Goal: Ask a question

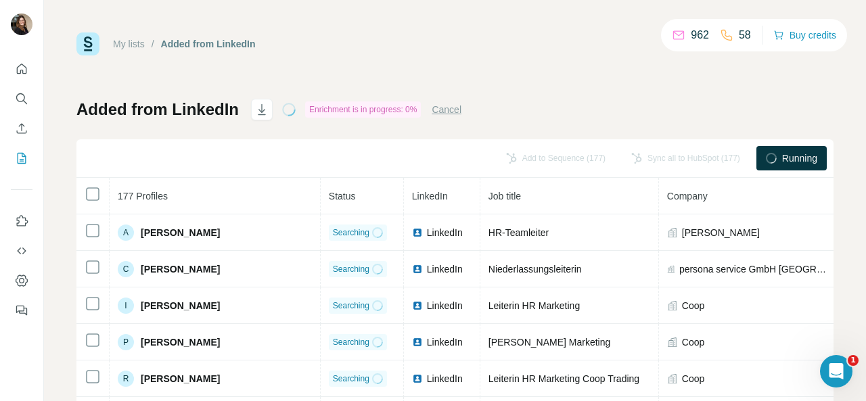
click at [582, 110] on div "Added from LinkedIn Enrichment is in progress: 0% Cancel Add to Sequence (177) …" at bounding box center [454, 317] width 757 height 436
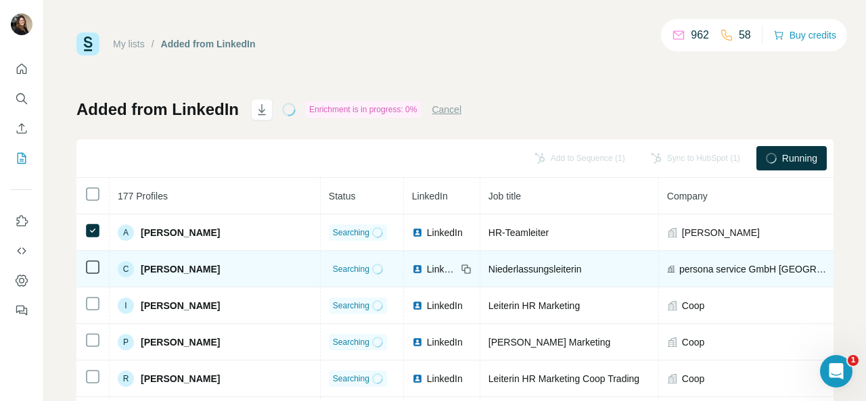
click at [93, 275] on icon at bounding box center [93, 267] width 16 height 16
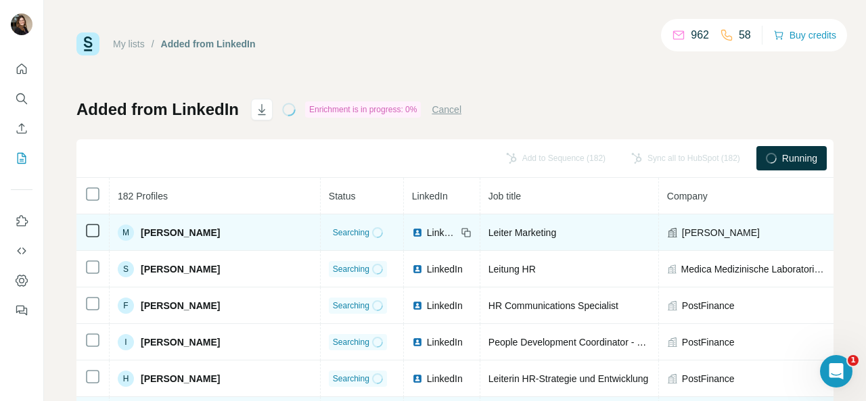
click at [100, 231] on td at bounding box center [92, 232] width 33 height 37
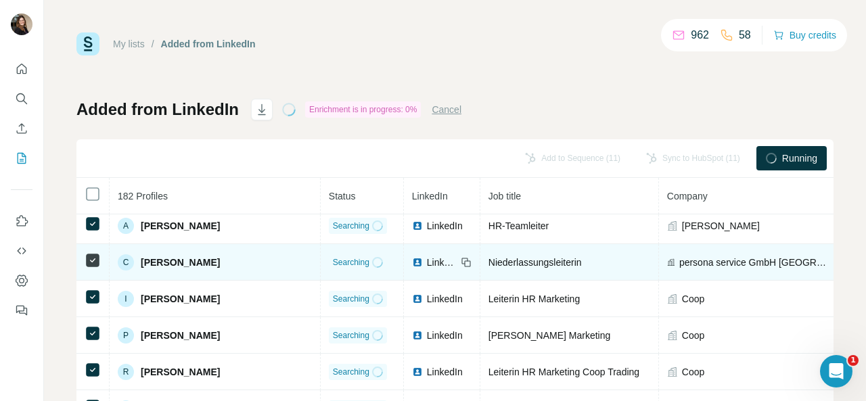
scroll to position [203, 0]
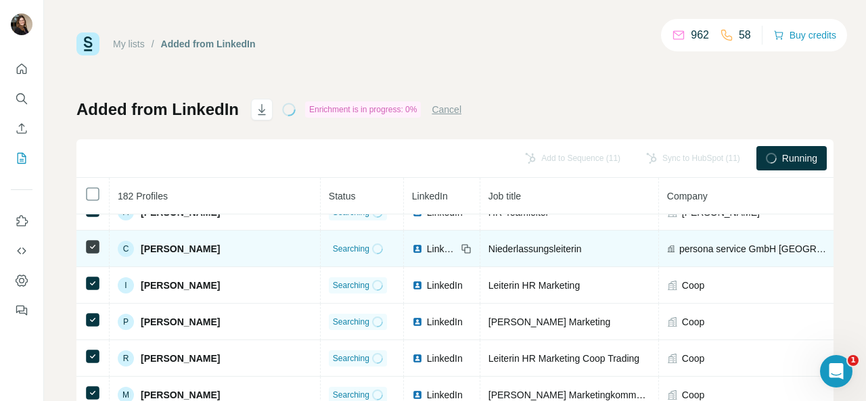
drag, startPoint x: 187, startPoint y: 247, endPoint x: 165, endPoint y: 245, distance: 21.7
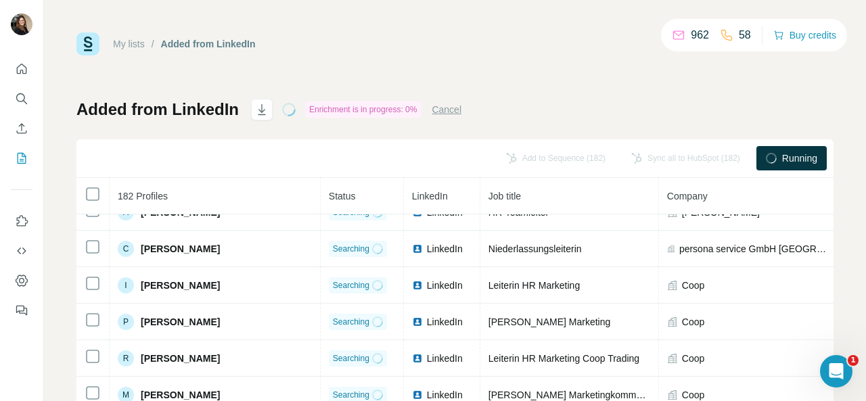
click at [782, 162] on span "Running" at bounding box center [799, 158] width 35 height 14
click at [344, 103] on div "Enrichment is in progress: 0%" at bounding box center [363, 109] width 116 height 16
click at [305, 113] on div "Enrichment is in progress: 0%" at bounding box center [363, 109] width 116 height 16
click at [260, 113] on icon "button" at bounding box center [262, 110] width 14 height 14
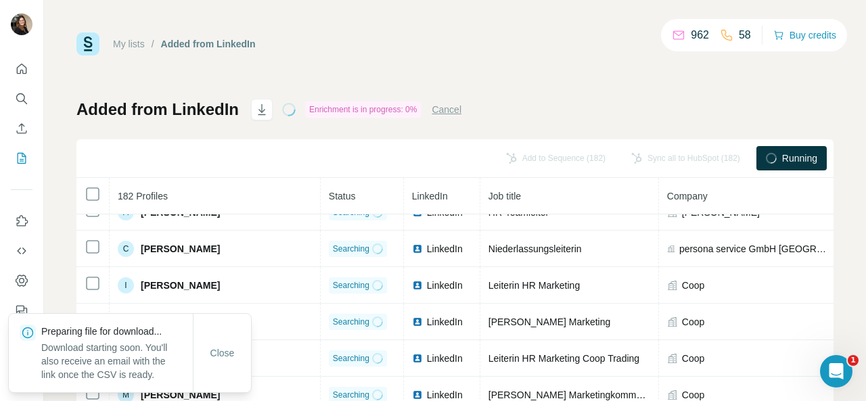
click at [707, 114] on div "Added from LinkedIn Enrichment is in progress: 0% Cancel Add to Sequence (182) …" at bounding box center [454, 317] width 757 height 436
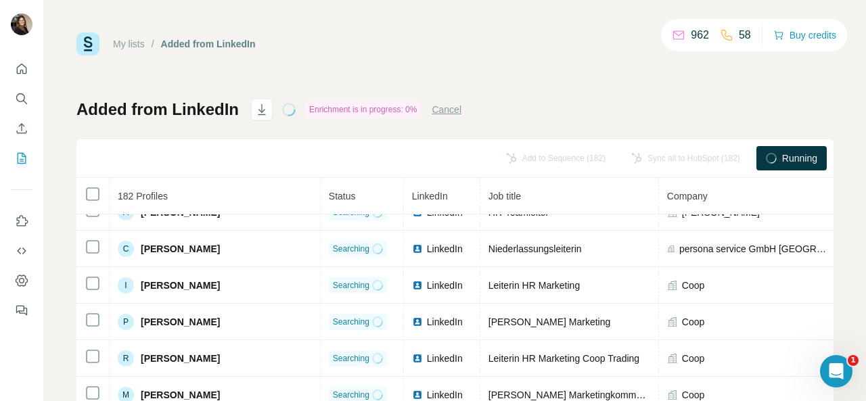
click at [791, 151] on span "Running" at bounding box center [799, 158] width 35 height 14
click at [789, 158] on span "Running" at bounding box center [799, 158] width 35 height 14
click at [822, 357] on div "1" at bounding box center [836, 372] width 36 height 36
click at [828, 367] on icon "Open Intercom Messenger" at bounding box center [834, 369] width 22 height 22
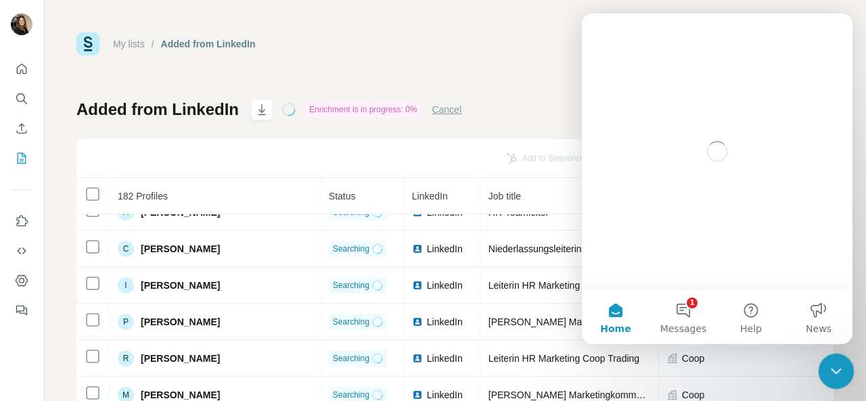
scroll to position [0, 0]
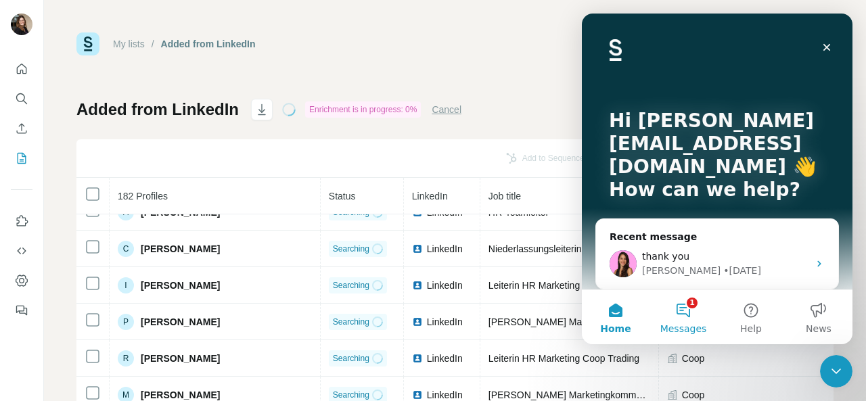
click at [685, 312] on button "1 Messages" at bounding box center [683, 317] width 68 height 54
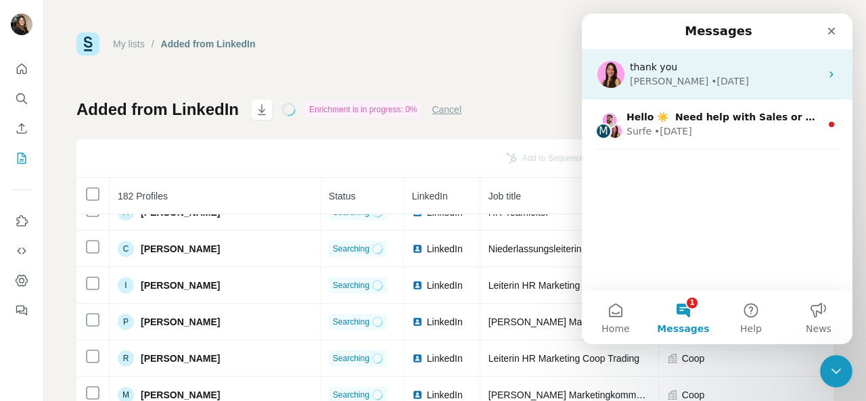
click at [707, 74] on div "thank you" at bounding box center [725, 67] width 191 height 14
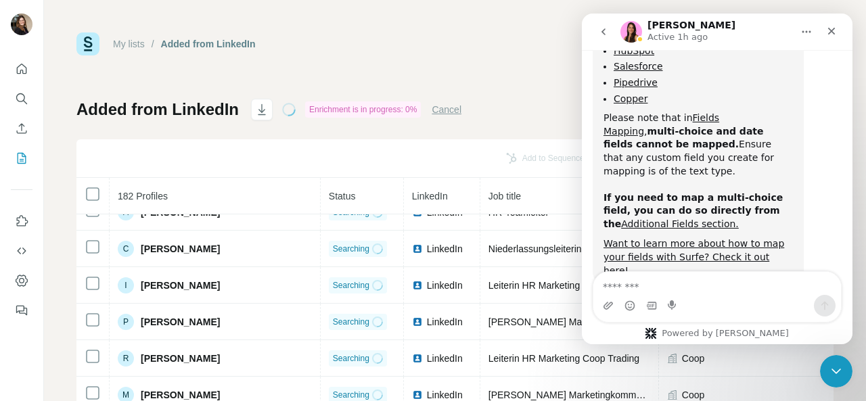
scroll to position [2144, 0]
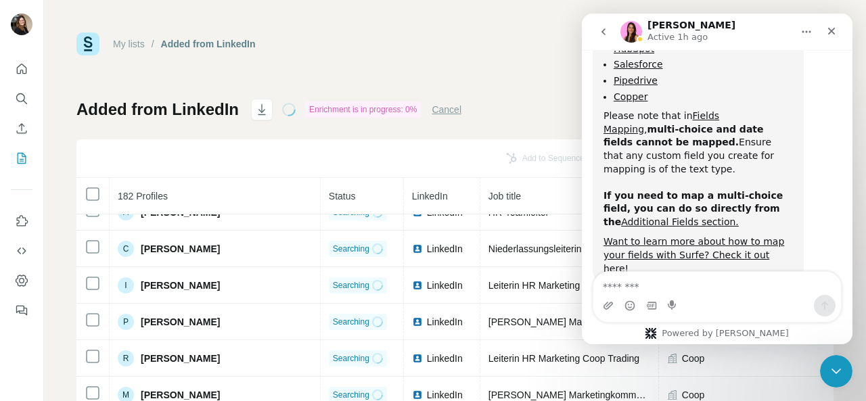
click at [600, 31] on icon "go back" at bounding box center [603, 31] width 11 height 11
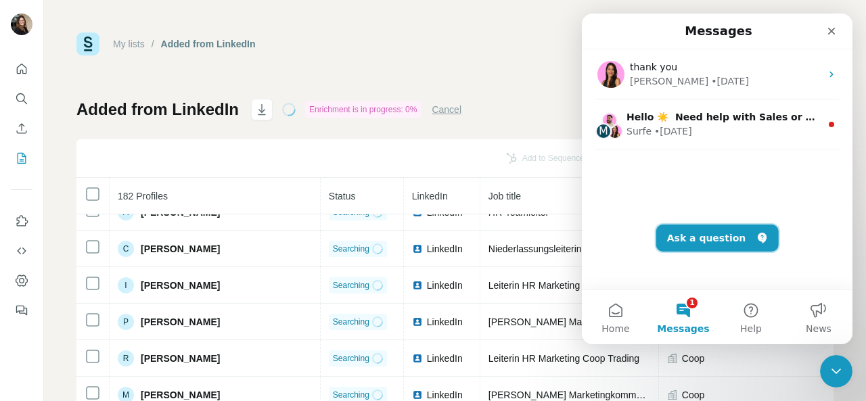
click at [701, 243] on button "Ask a question" at bounding box center [717, 238] width 122 height 27
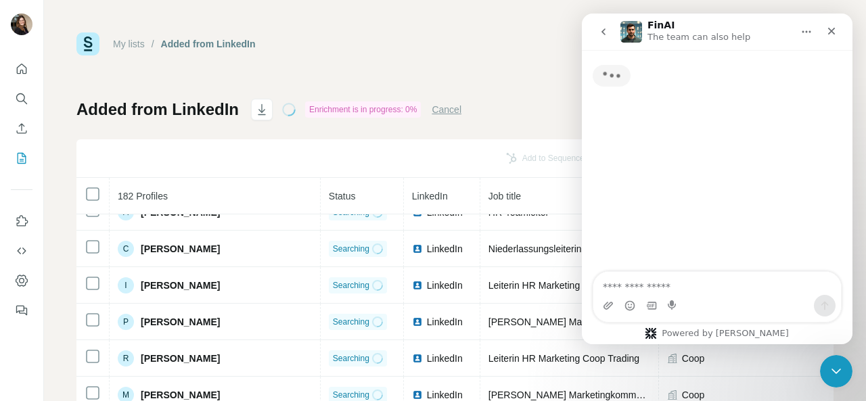
click at [668, 283] on textarea "Ask a question…" at bounding box center [717, 283] width 248 height 23
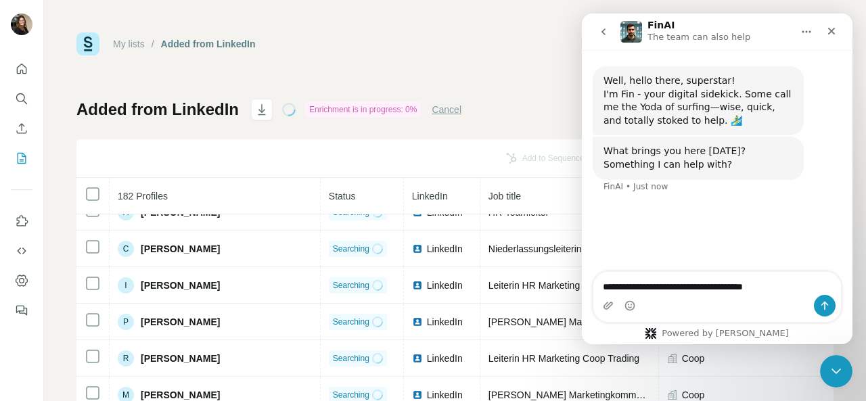
type textarea "**********"
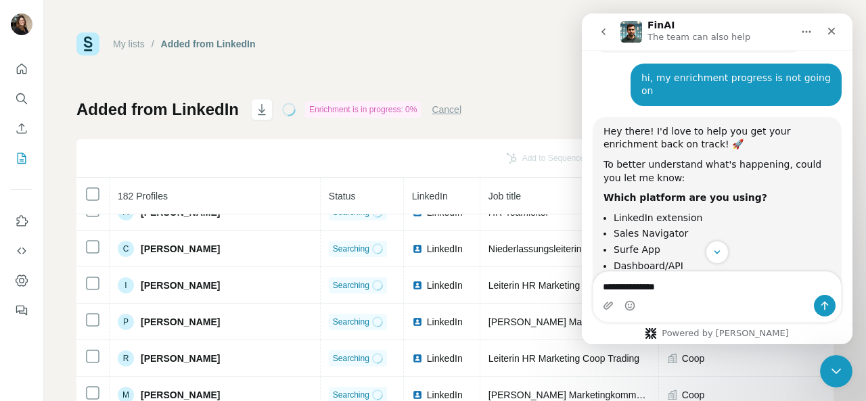
scroll to position [193, 0]
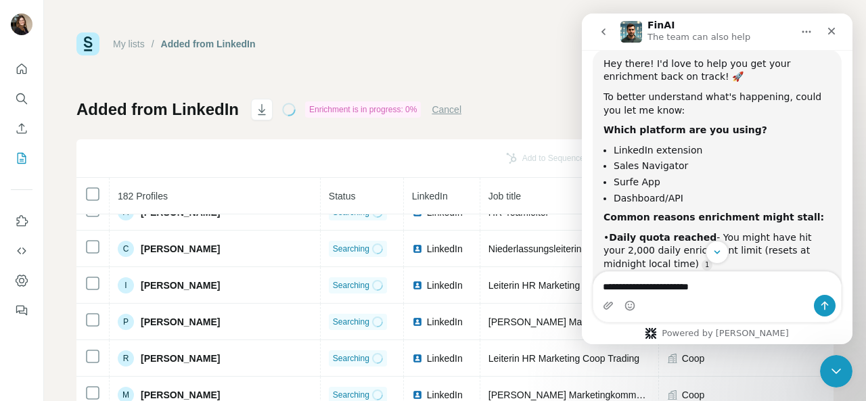
click at [690, 290] on textarea "**********" at bounding box center [717, 283] width 248 height 23
type textarea "**********"
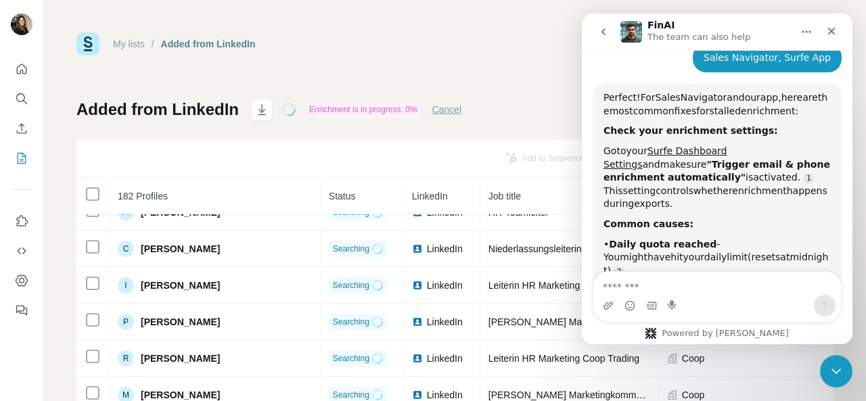
scroll to position [632, 0]
click at [712, 146] on link "Surfe Dashboard Settings" at bounding box center [664, 158] width 123 height 24
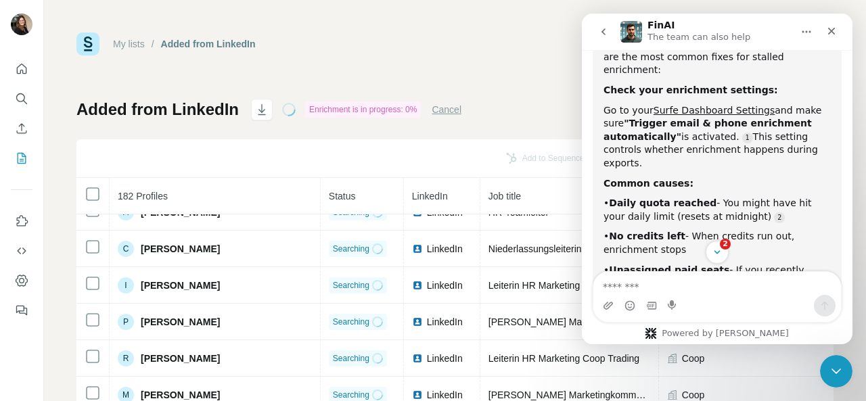
scroll to position [722, 0]
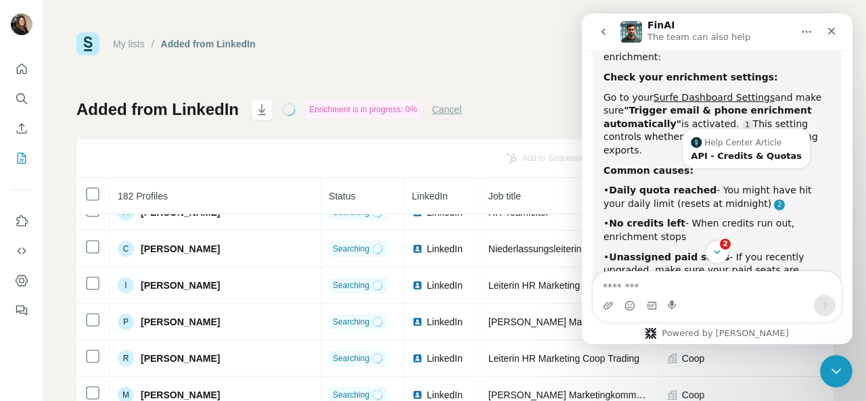
click at [774, 200] on link "Source reference 12746740:" at bounding box center [779, 205] width 11 height 11
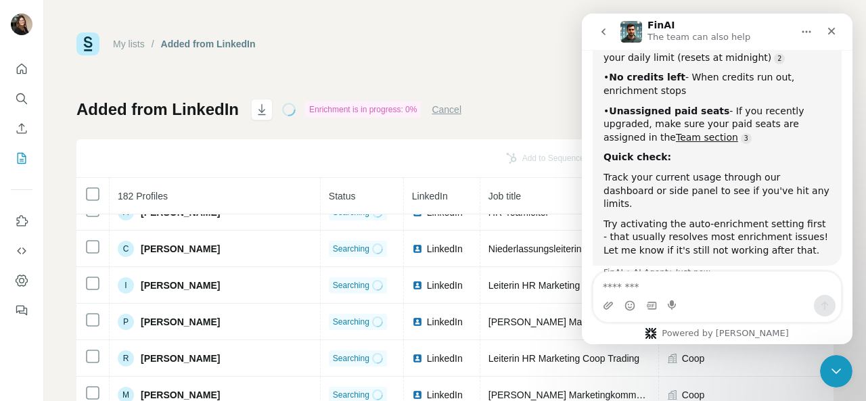
scroll to position [869, 0]
click at [518, 90] on div "My lists / Added from LinkedIn 962 58 Buy credits Added from LinkedIn Enrichmen…" at bounding box center [454, 283] width 757 height 502
click at [828, 34] on icon "Close" at bounding box center [831, 31] width 11 height 11
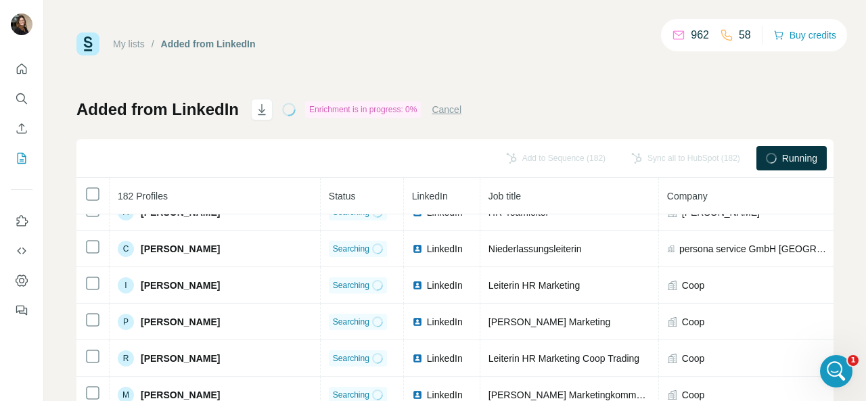
scroll to position [833, 0]
click at [833, 371] on icon "Open Intercom Messenger" at bounding box center [833, 369] width 9 height 11
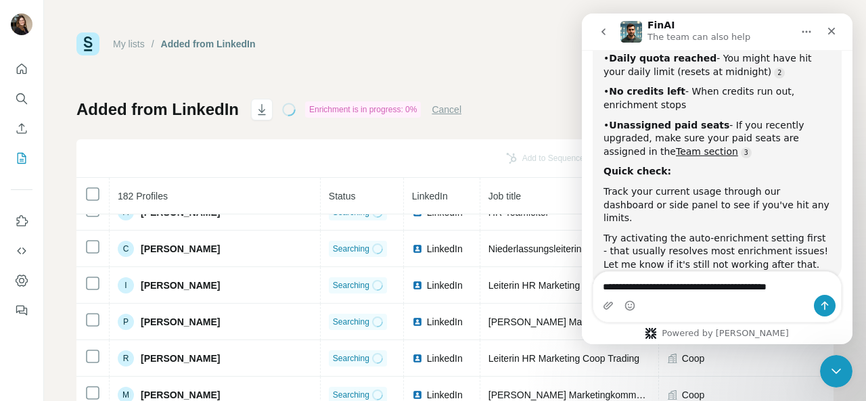
type textarea "**********"
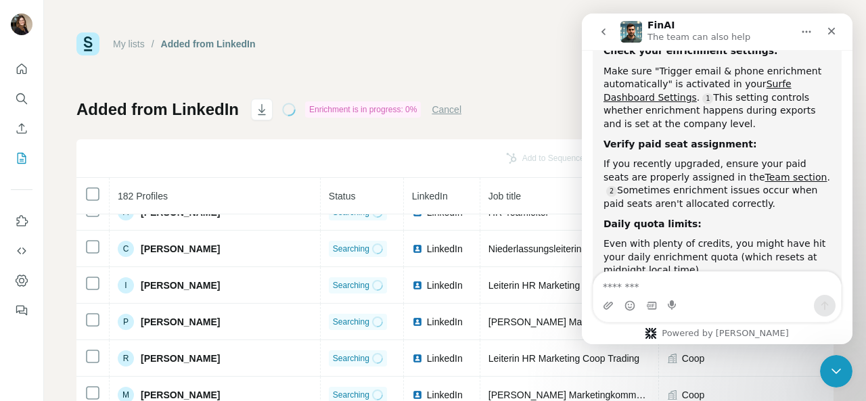
scroll to position [1148, 0]
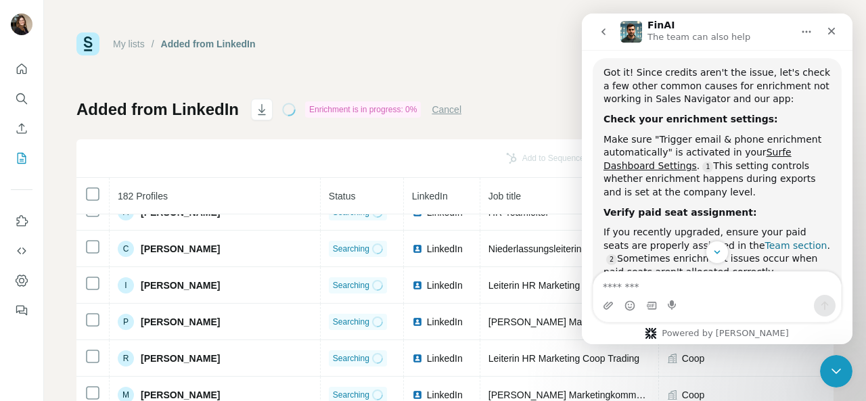
click at [765, 240] on link "Team section" at bounding box center [796, 245] width 62 height 11
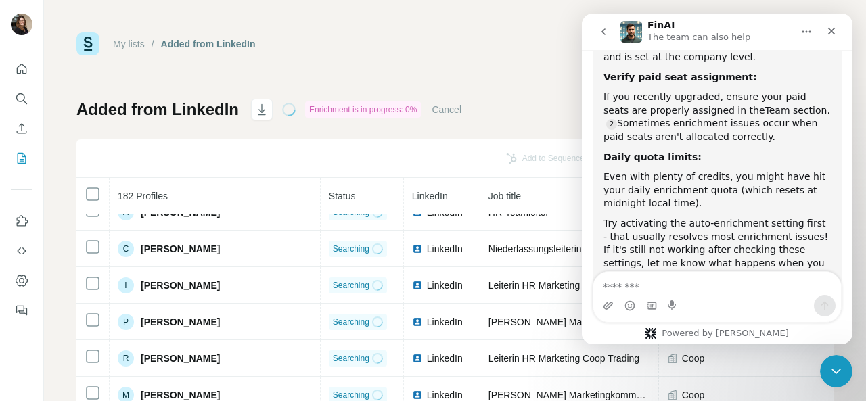
scroll to position [1297, 0]
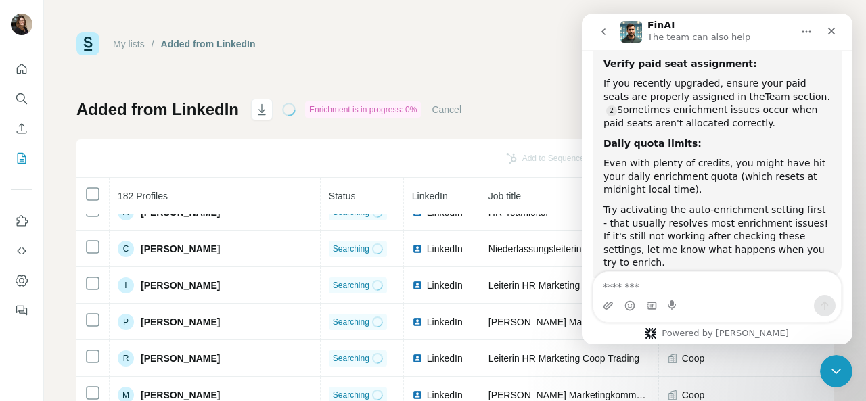
click at [659, 296] on div "Intercom messenger" at bounding box center [717, 306] width 248 height 22
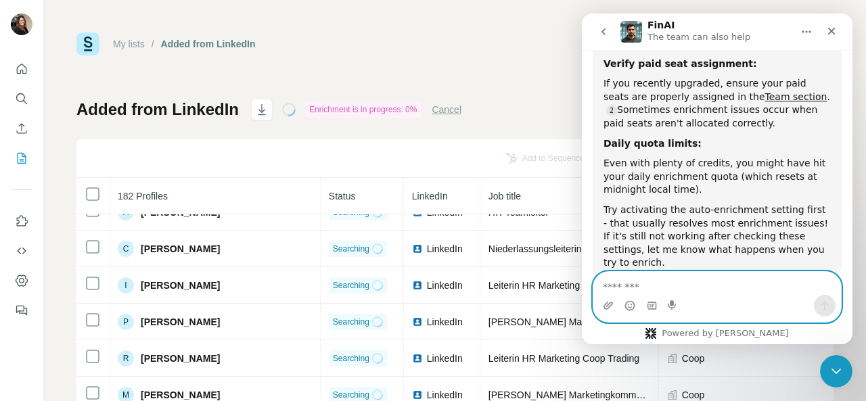
click at [659, 286] on textarea "Message…" at bounding box center [717, 283] width 248 height 23
type textarea "**********"
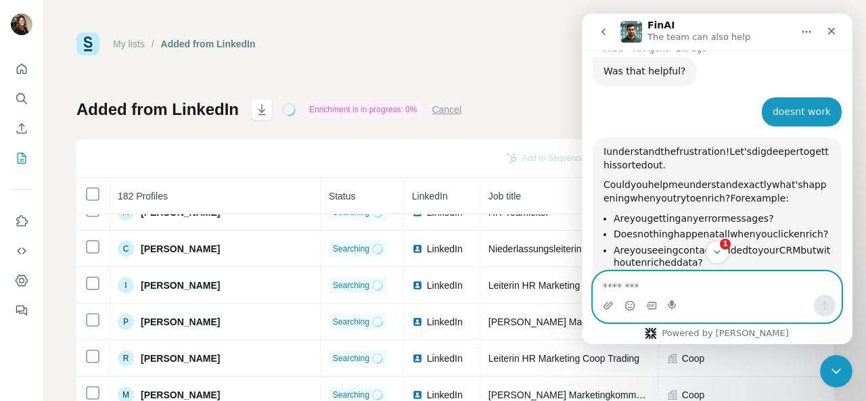
scroll to position [1534, 0]
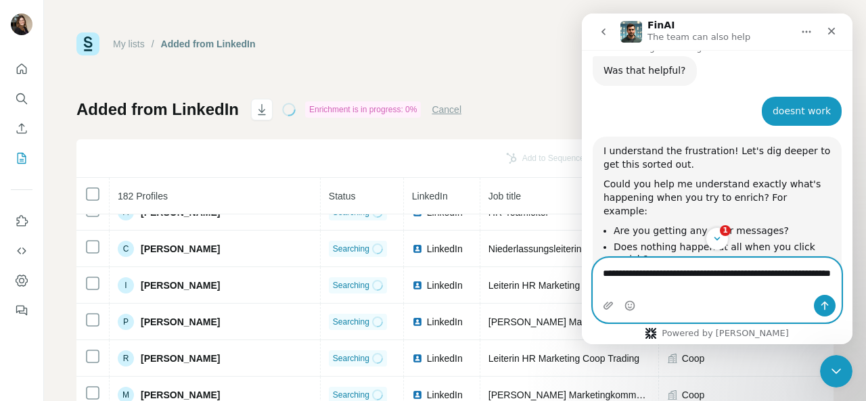
type textarea "**********"
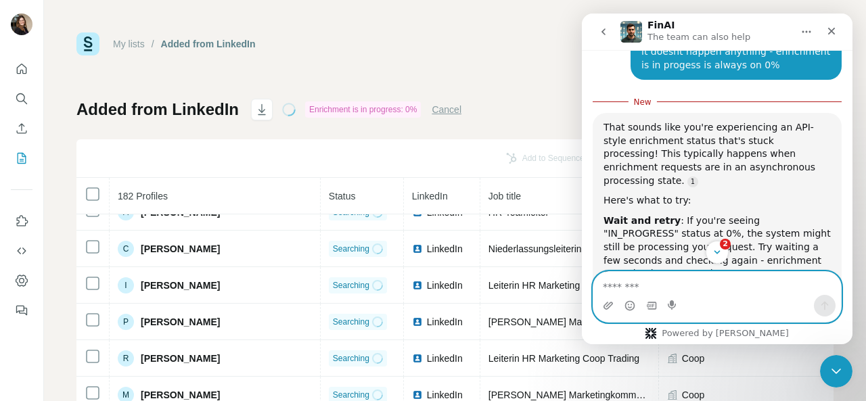
scroll to position [1980, 0]
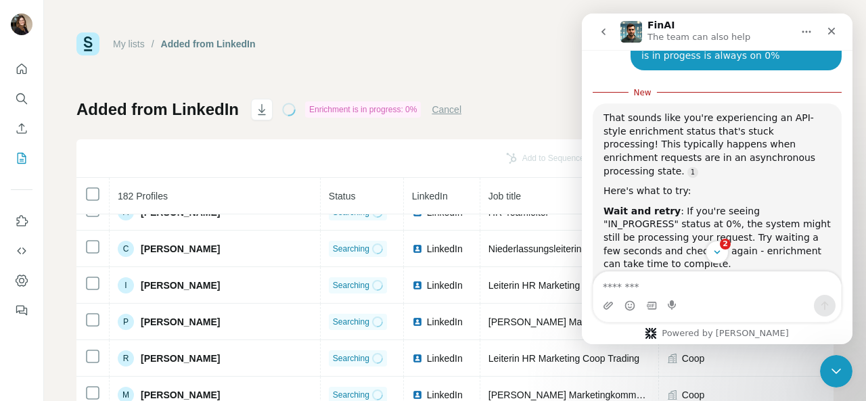
click at [716, 319] on link "https://account.surfe.com/team" at bounding box center [731, 324] width 106 height 11
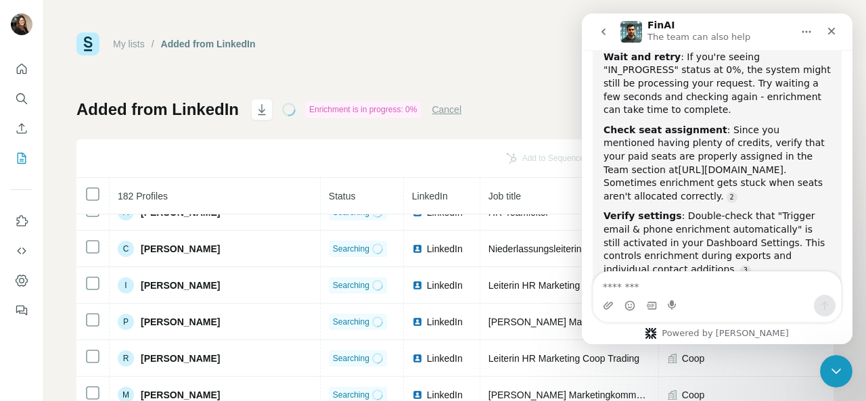
scroll to position [2140, 0]
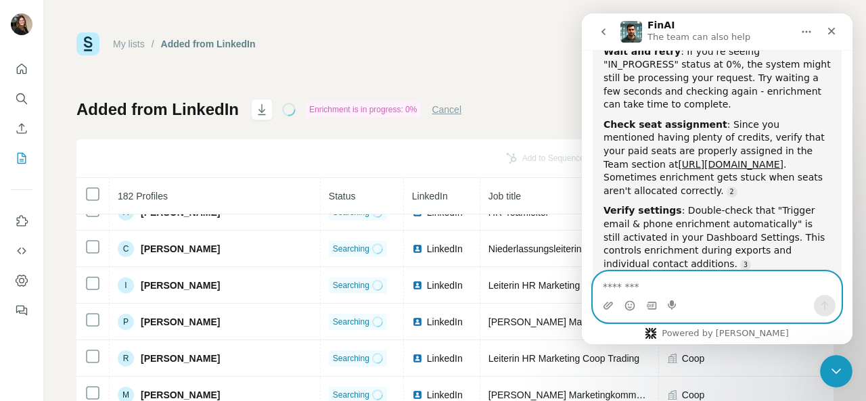
click at [624, 283] on textarea "Message…" at bounding box center [717, 283] width 248 height 23
